Goal: Task Accomplishment & Management: Complete application form

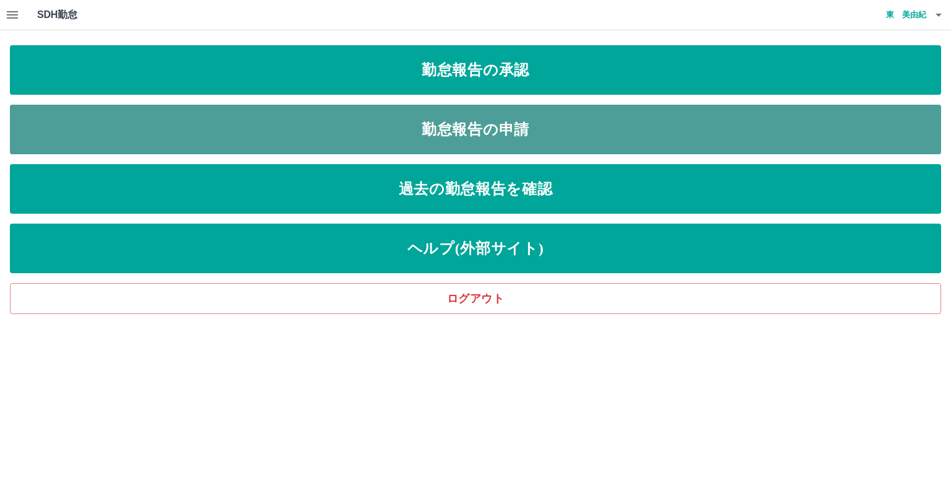
click at [416, 125] on link "勤怠報告の申請" at bounding box center [476, 130] width 932 height 50
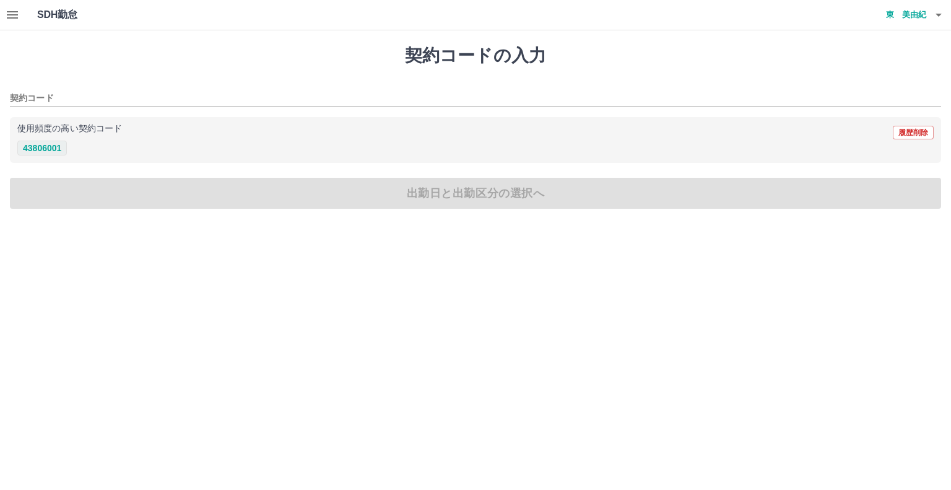
click at [50, 144] on button "43806001" at bounding box center [42, 148] width 50 height 15
type input "********"
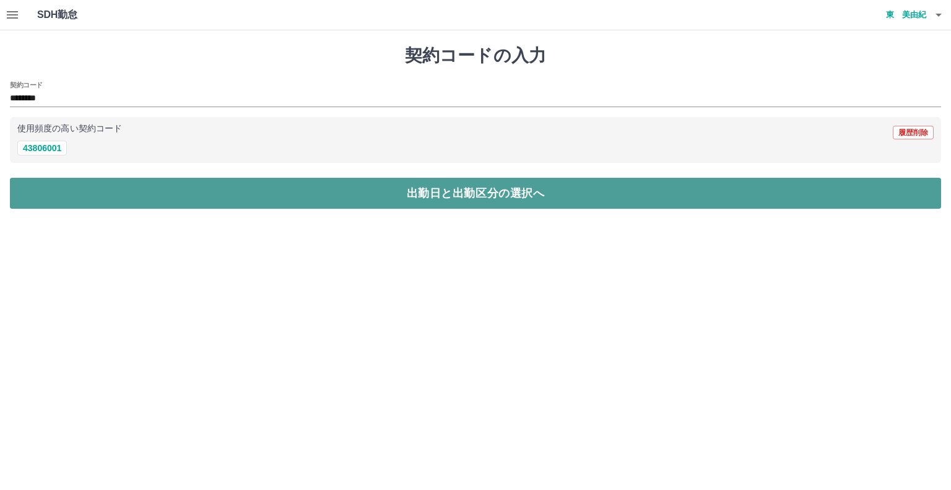
click at [85, 188] on button "出勤日と出勤区分の選択へ" at bounding box center [476, 193] width 932 height 31
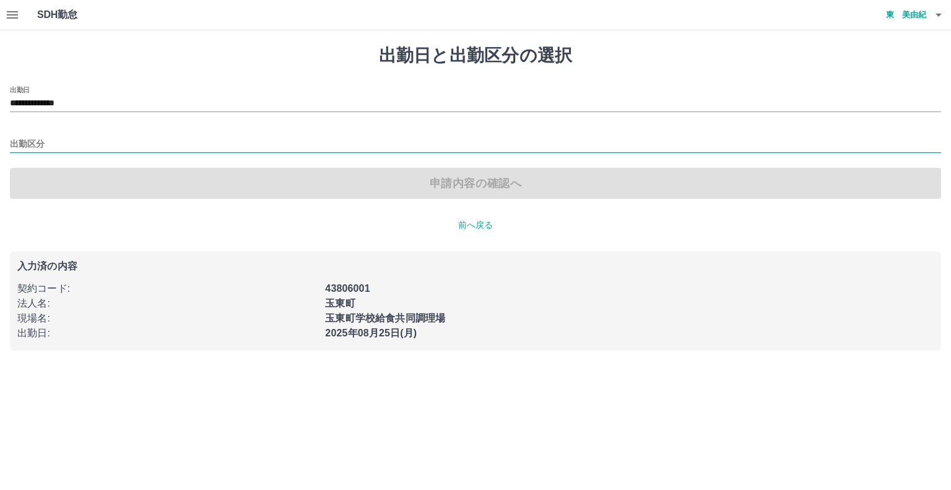
click at [40, 147] on input "出勤区分" at bounding box center [476, 144] width 932 height 15
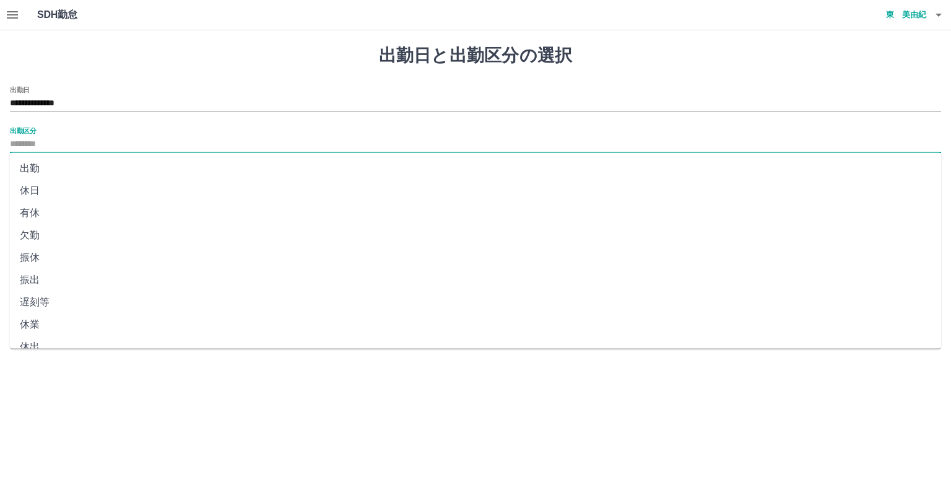
click at [41, 169] on li "出勤" at bounding box center [476, 168] width 932 height 22
type input "**"
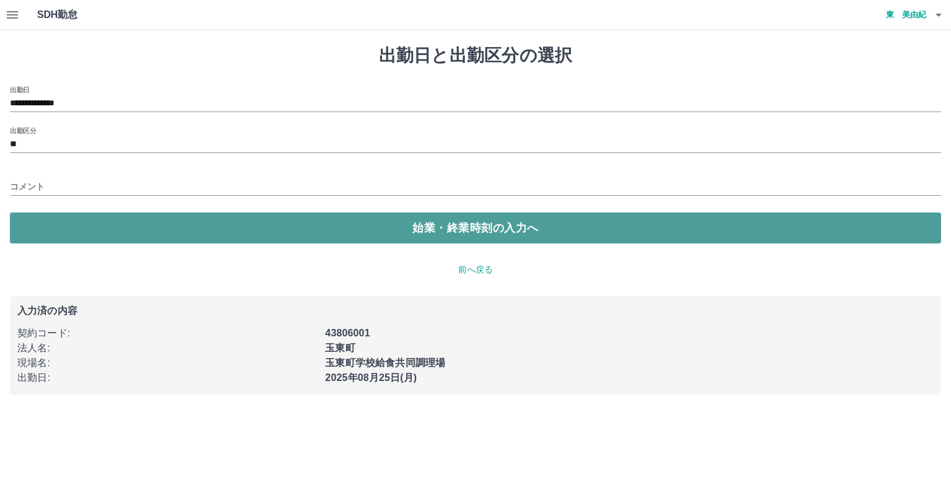
click at [75, 223] on button "始業・終業時刻の入力へ" at bounding box center [476, 227] width 932 height 31
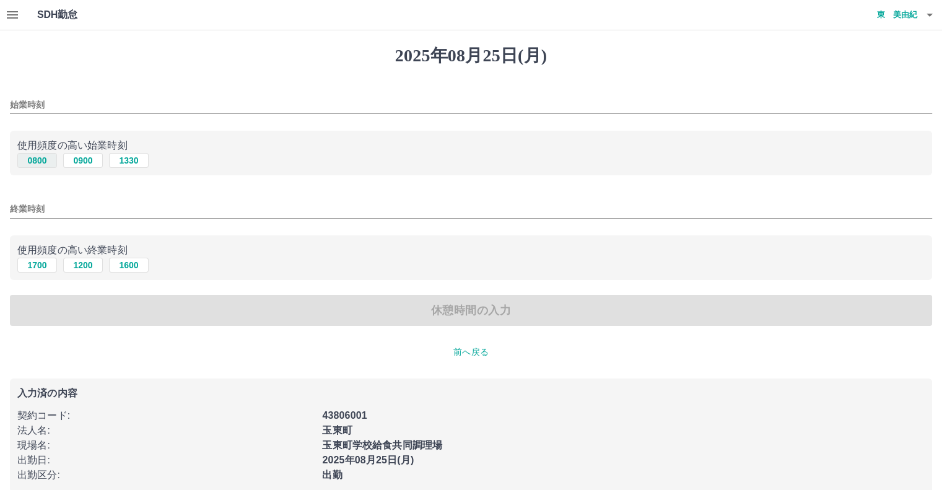
click at [47, 160] on button "0800" at bounding box center [37, 160] width 40 height 15
type input "****"
click at [46, 267] on button "1700" at bounding box center [37, 265] width 40 height 15
type input "****"
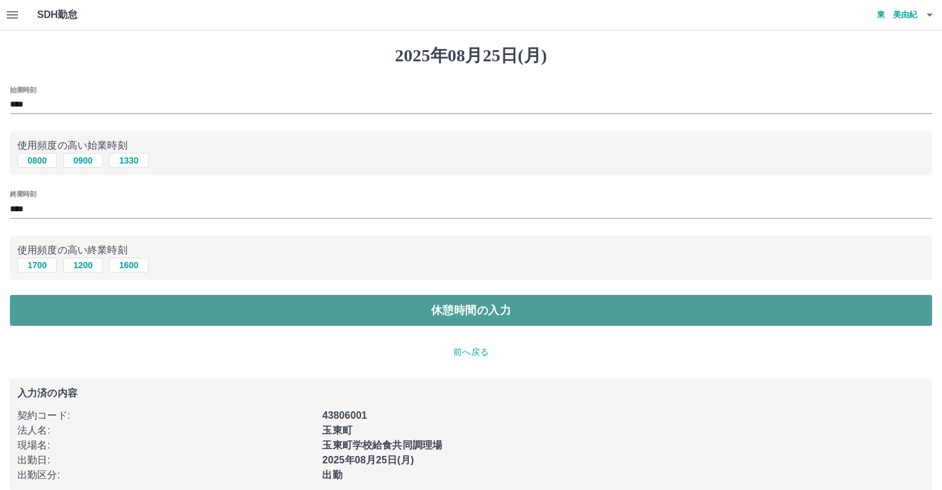
drag, startPoint x: 119, startPoint y: 297, endPoint x: 126, endPoint y: 302, distance: 8.6
click at [120, 299] on button "休憩時間の入力" at bounding box center [471, 310] width 922 height 31
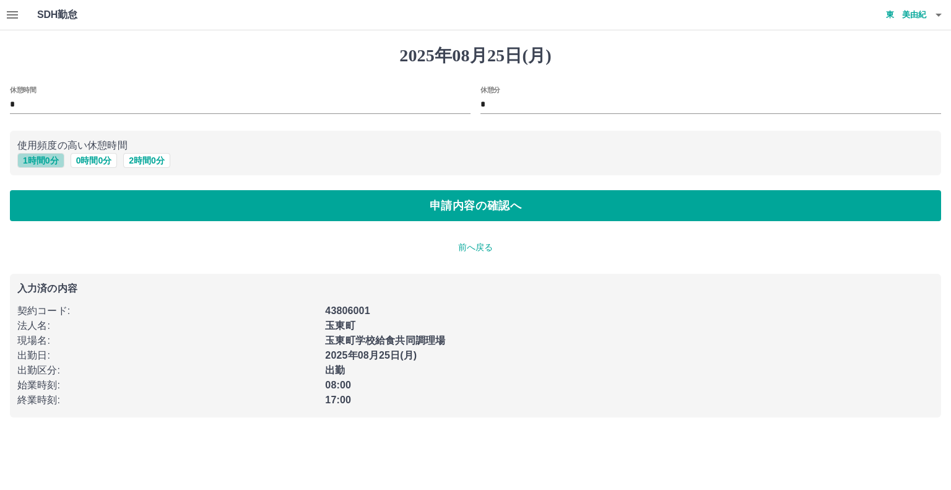
drag, startPoint x: 45, startPoint y: 159, endPoint x: 52, endPoint y: 164, distance: 8.6
click at [45, 160] on button "1 時間 0 分" at bounding box center [40, 160] width 47 height 15
type input "*"
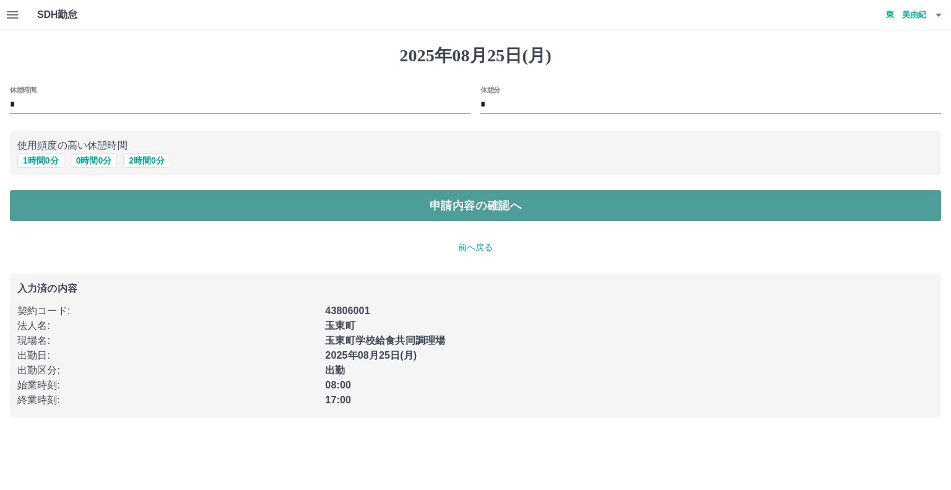
click at [203, 199] on button "申請内容の確認へ" at bounding box center [476, 205] width 932 height 31
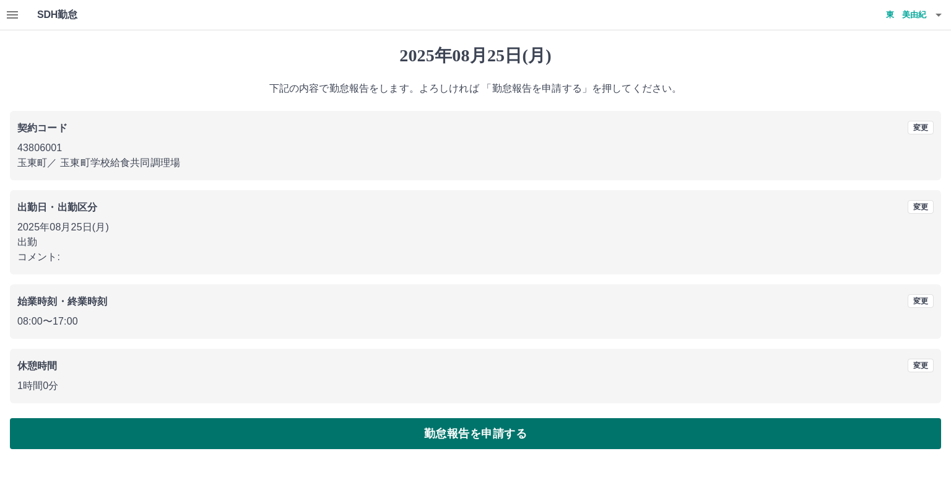
click at [327, 432] on button "勤怠報告を申請する" at bounding box center [476, 433] width 932 height 31
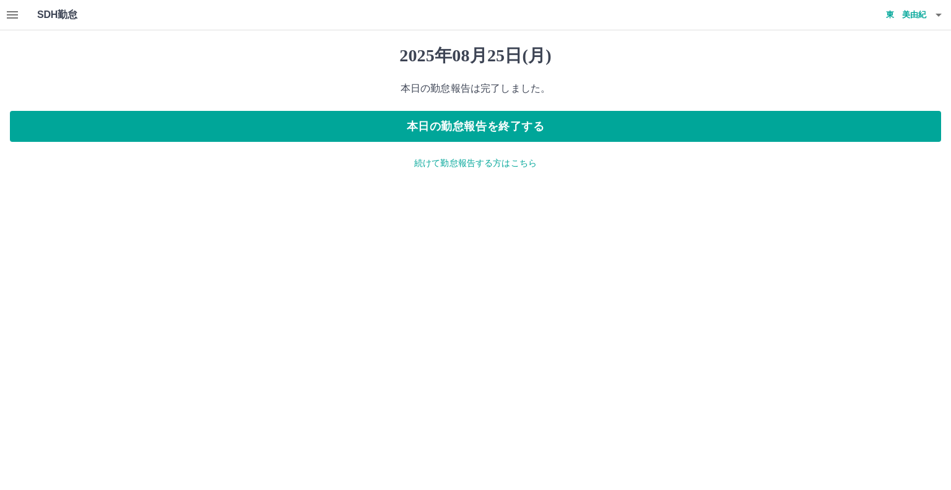
click at [12, 14] on icon "button" at bounding box center [12, 14] width 11 height 7
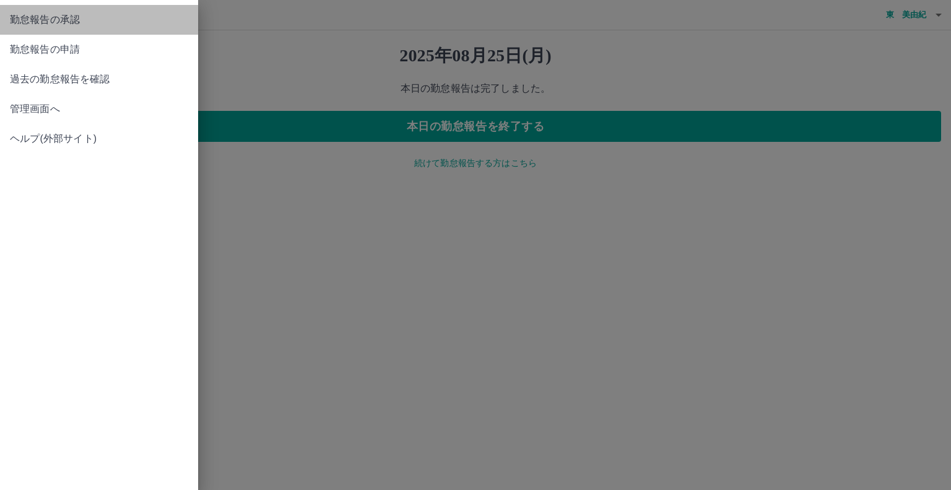
click at [47, 22] on span "勤怠報告の承認" at bounding box center [99, 19] width 178 height 15
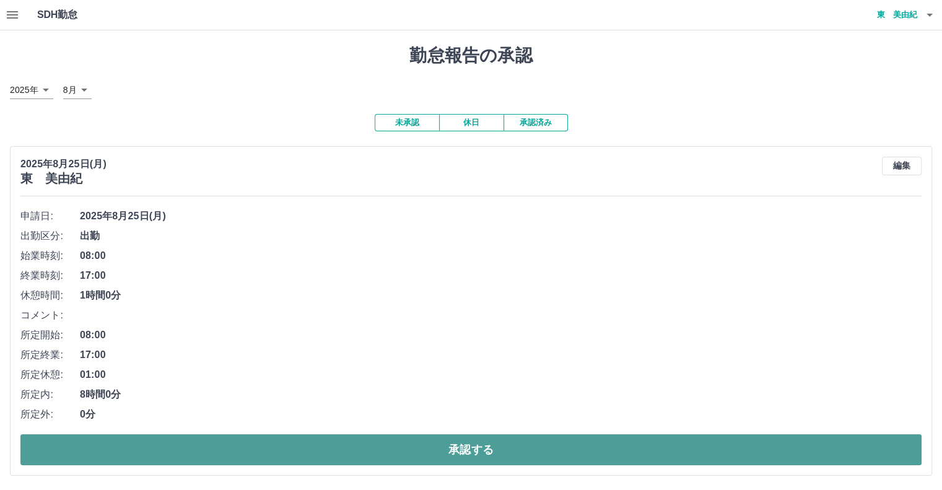
click at [217, 454] on button "承認する" at bounding box center [470, 449] width 901 height 31
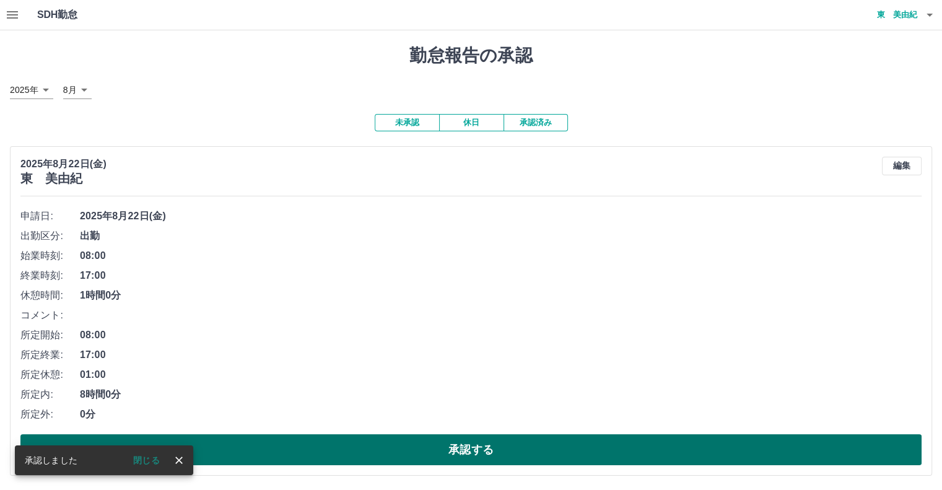
click at [454, 448] on button "承認する" at bounding box center [470, 449] width 901 height 31
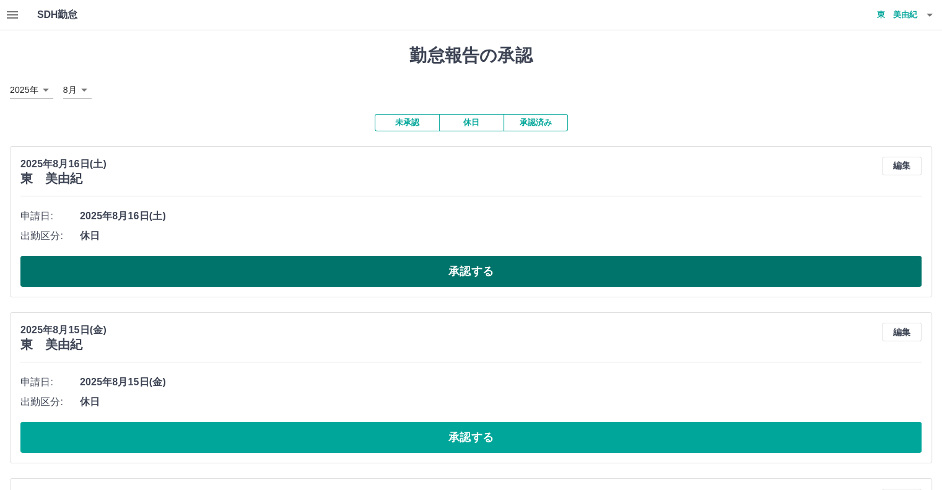
click at [358, 274] on button "承認する" at bounding box center [470, 271] width 901 height 31
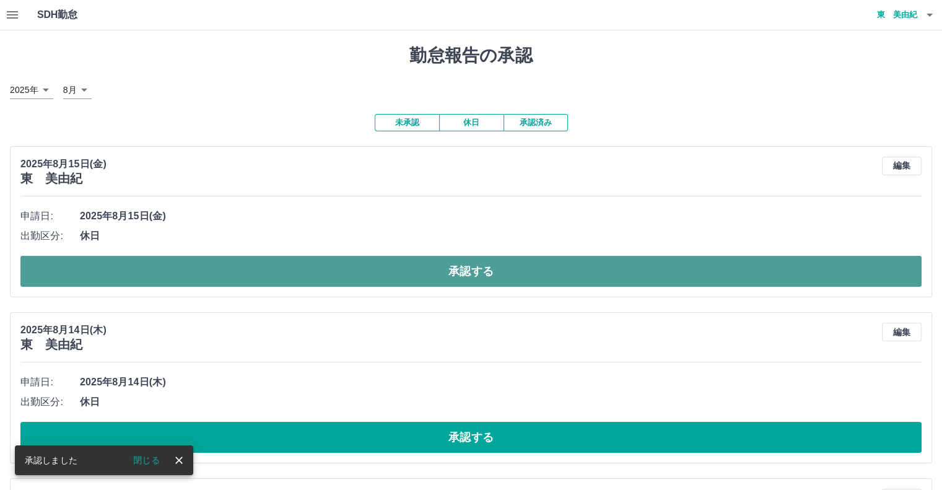
click at [395, 269] on button "承認する" at bounding box center [470, 271] width 901 height 31
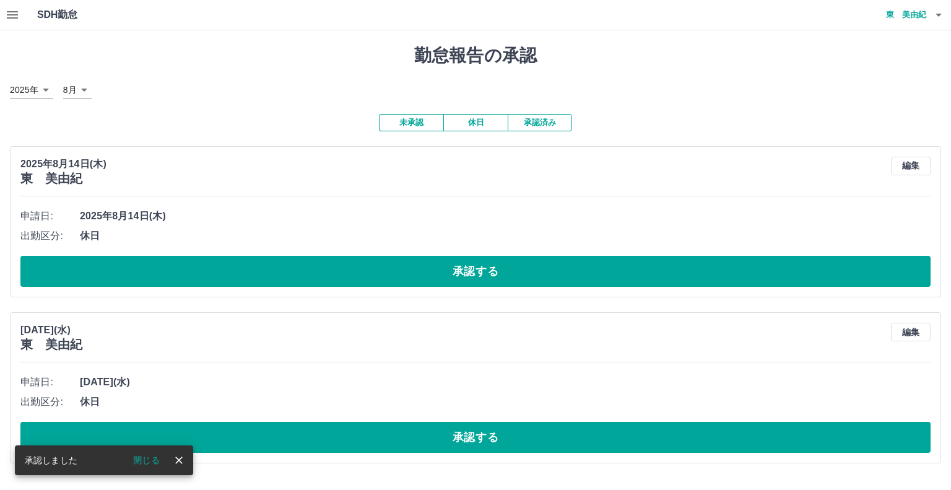
click at [416, 270] on button "承認する" at bounding box center [475, 271] width 910 height 31
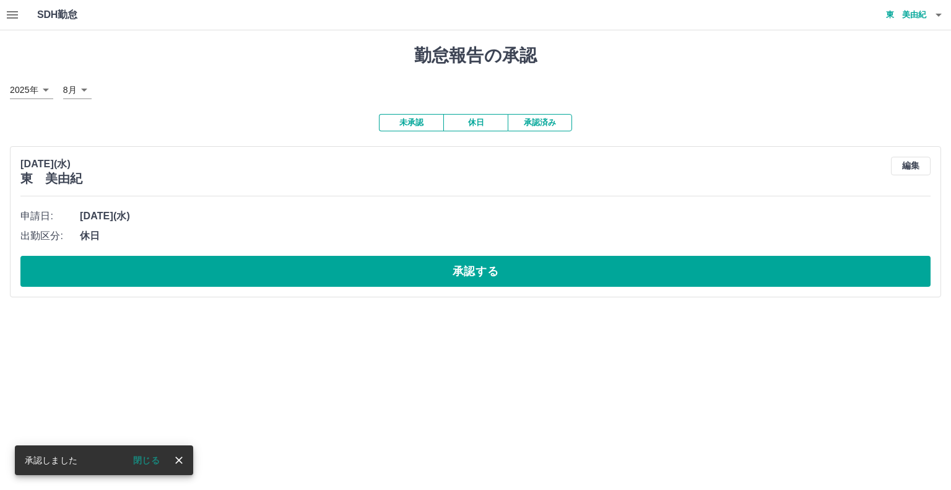
click at [416, 270] on button "承認する" at bounding box center [475, 271] width 910 height 31
